Goal: Task Accomplishment & Management: Use online tool/utility

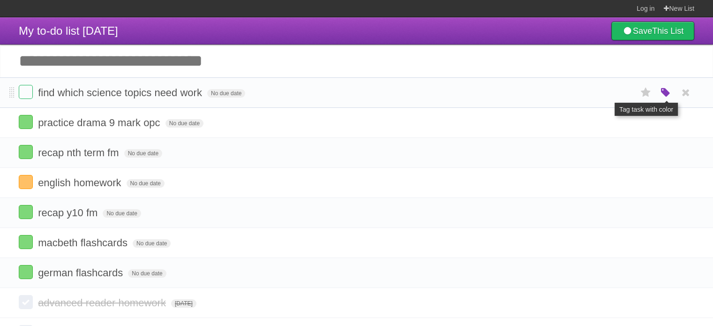
click at [666, 91] on icon "button" at bounding box center [665, 93] width 13 height 12
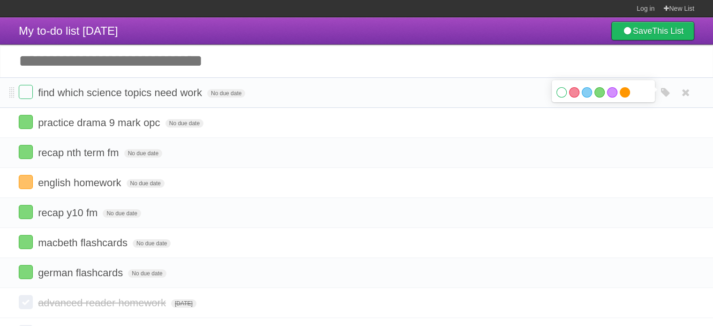
click at [627, 90] on label "Orange" at bounding box center [625, 92] width 10 height 10
click at [600, 93] on label "Green" at bounding box center [599, 92] width 10 height 10
click at [372, 60] on input "Add another task" at bounding box center [356, 61] width 713 height 33
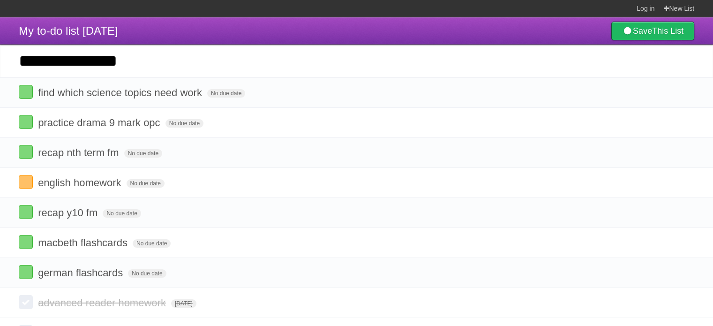
type input "**********"
click input "*********" at bounding box center [0, 0] width 0 height 0
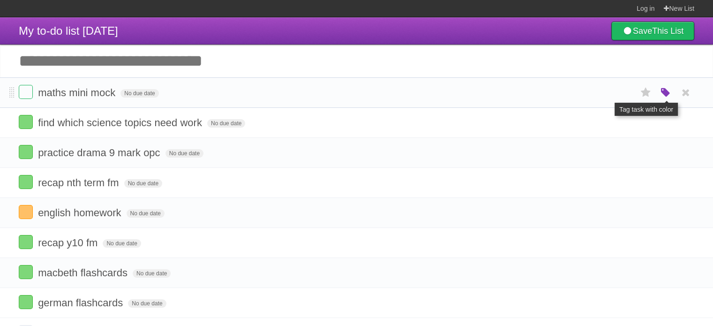
click at [659, 91] on icon "button" at bounding box center [665, 93] width 13 height 12
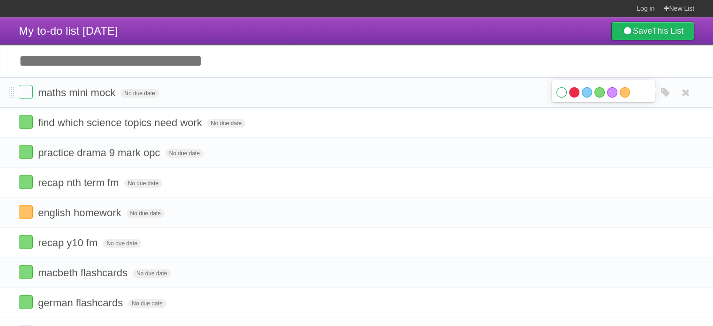
click at [575, 93] on label "Red" at bounding box center [574, 92] width 10 height 10
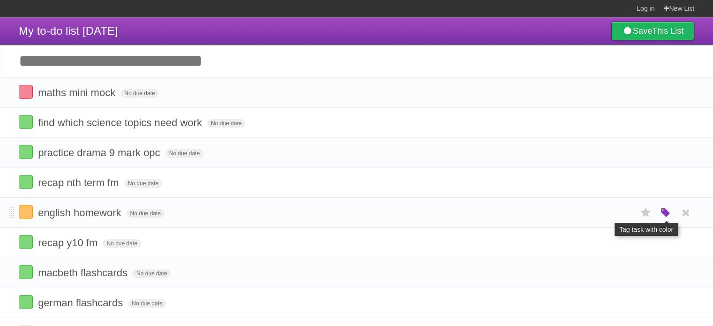
click at [665, 215] on icon "button" at bounding box center [665, 213] width 13 height 12
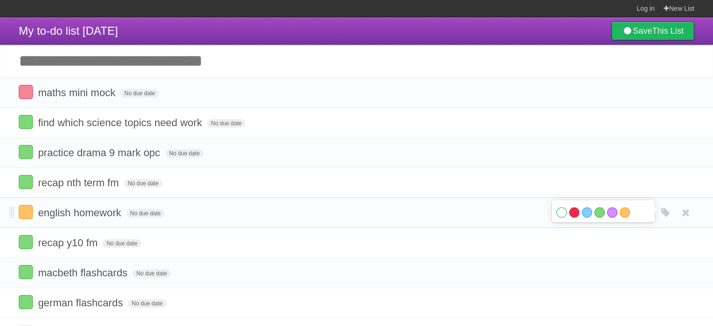
click at [570, 214] on label "Red" at bounding box center [574, 212] width 10 height 10
click at [657, 120] on div "White Red Blue Green Purple Orange" at bounding box center [666, 122] width 18 height 15
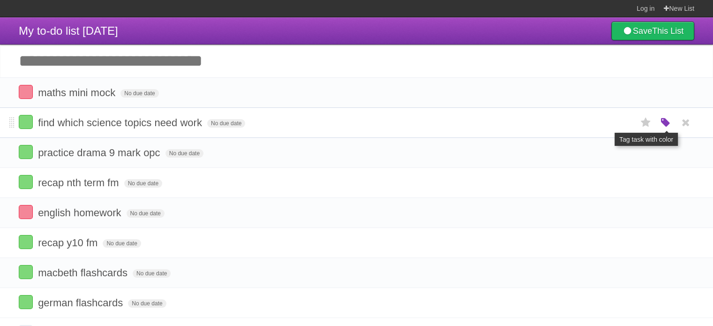
click at [664, 123] on icon "button" at bounding box center [665, 123] width 13 height 12
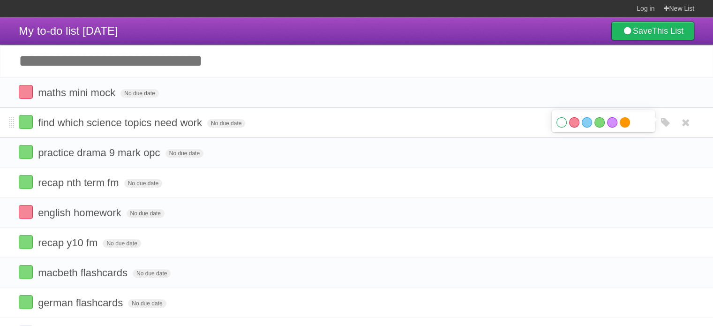
click at [624, 120] on label "Orange" at bounding box center [625, 122] width 10 height 10
